Goal: Information Seeking & Learning: Stay updated

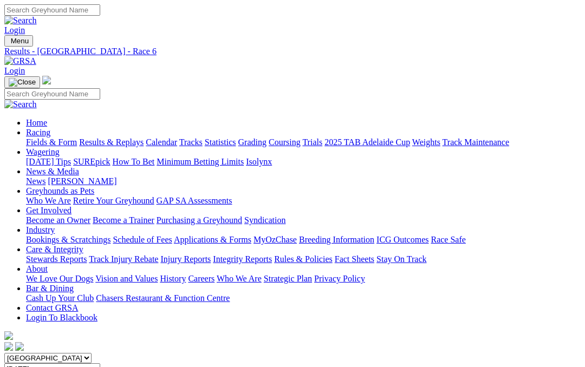
click at [79, 167] on link "News & Media" at bounding box center [52, 171] width 53 height 9
click at [45, 177] on link "News" at bounding box center [35, 181] width 19 height 9
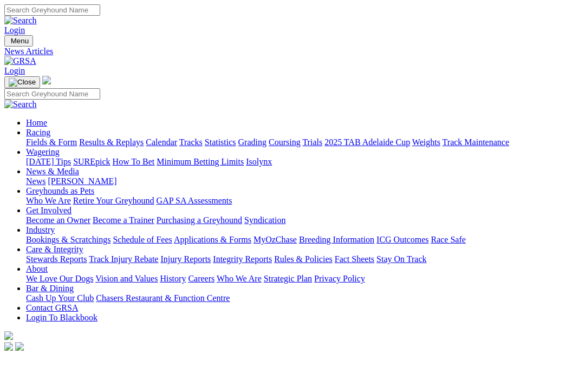
click at [55, 225] on link "Industry" at bounding box center [40, 229] width 29 height 9
click at [428, 235] on link "ICG Outcomes" at bounding box center [402, 239] width 52 height 9
click at [55, 225] on link "Industry" at bounding box center [40, 229] width 29 height 9
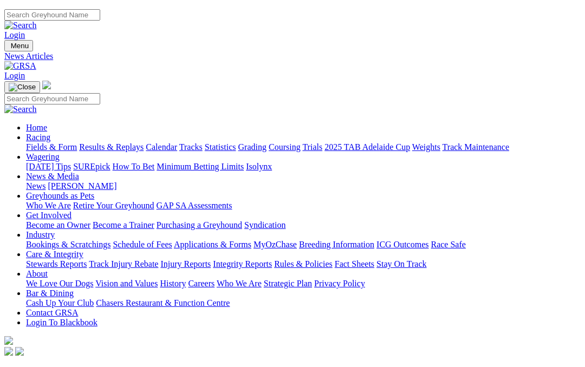
scroll to position [0, 94]
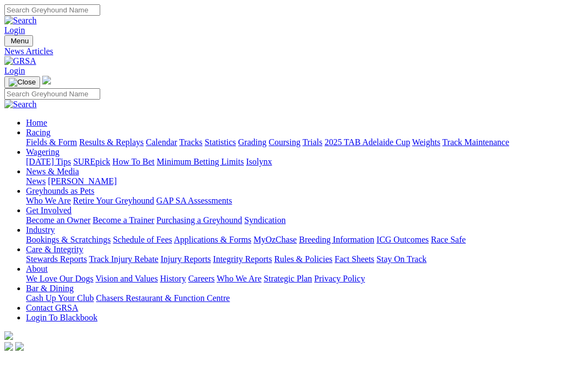
click at [83, 245] on link "Care & Integrity" at bounding box center [54, 249] width 57 height 9
click at [272, 255] on link "Integrity Reports" at bounding box center [242, 259] width 59 height 9
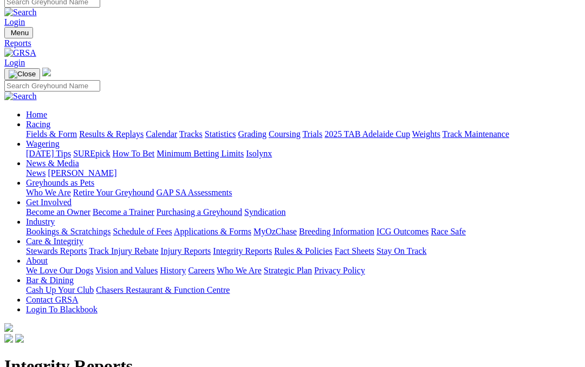
scroll to position [10, 0]
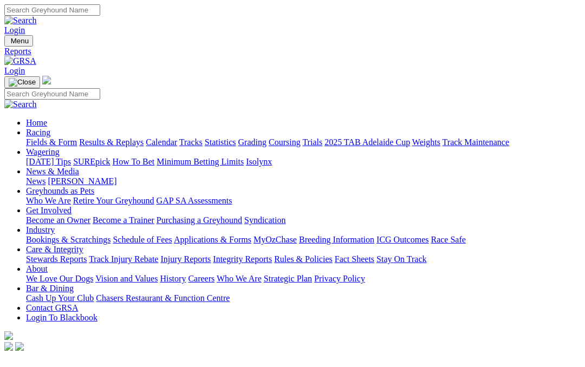
scroll to position [57, 0]
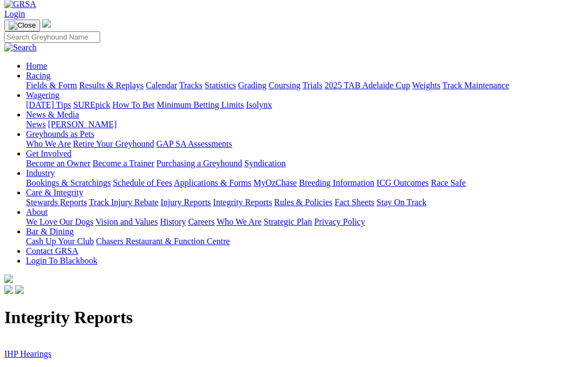
click at [38, 367] on link "Stewards Inquiries" at bounding box center [36, 373] width 65 height 9
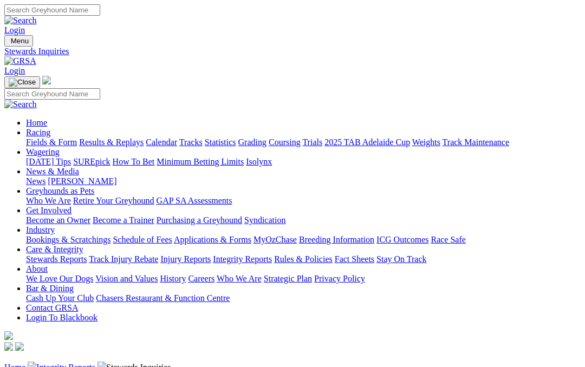
click at [211, 255] on link "Injury Reports" at bounding box center [185, 259] width 50 height 9
click at [40, 255] on link "Stewards Reports" at bounding box center [56, 259] width 61 height 9
click at [50, 128] on link "Racing" at bounding box center [38, 132] width 24 height 9
click at [43, 138] on link "Fields & Form" at bounding box center [51, 142] width 51 height 9
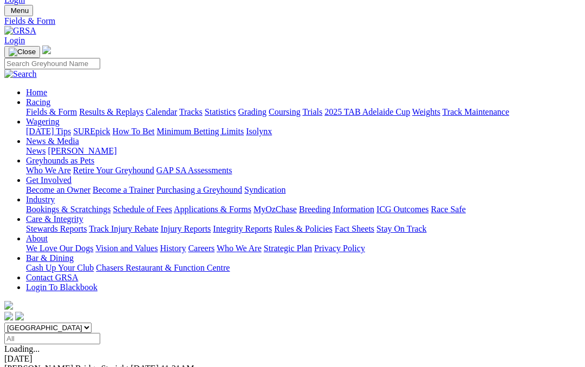
scroll to position [33, 0]
